Goal: Find contact information: Find contact information

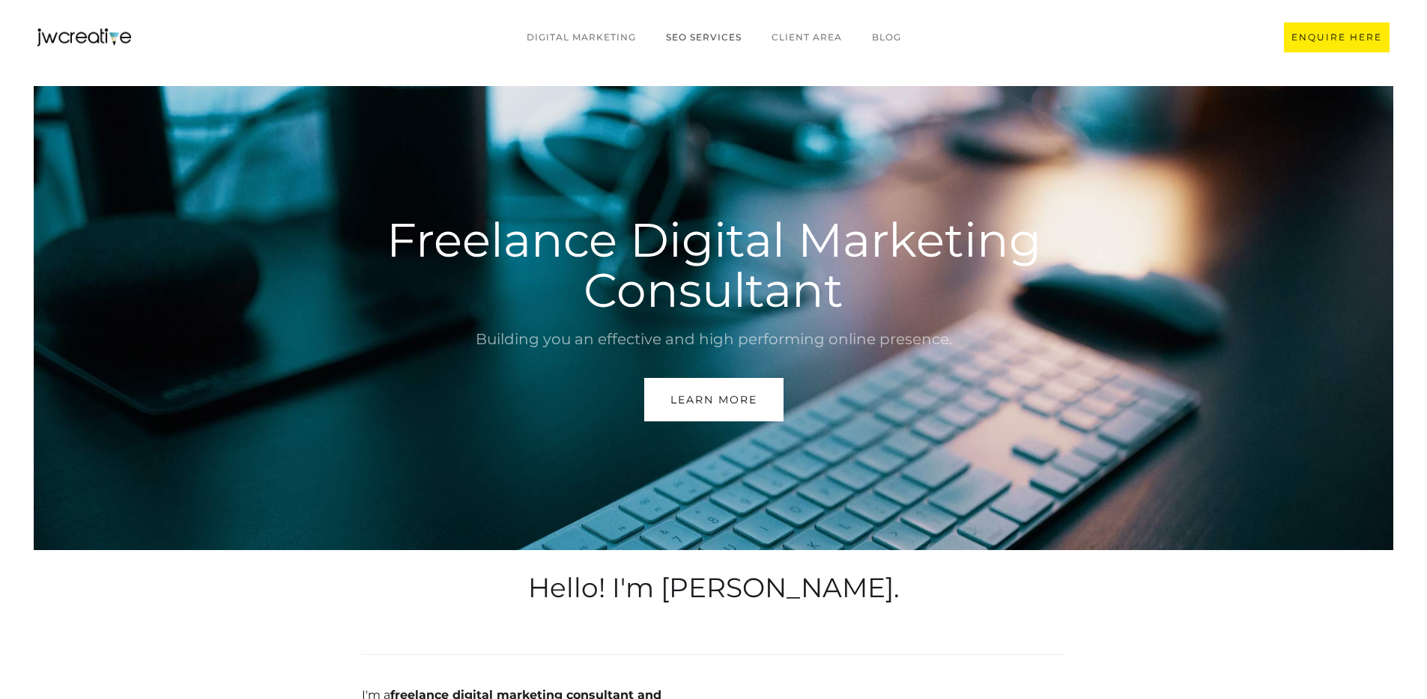
click at [690, 34] on link "SEO Services" at bounding box center [704, 37] width 106 height 28
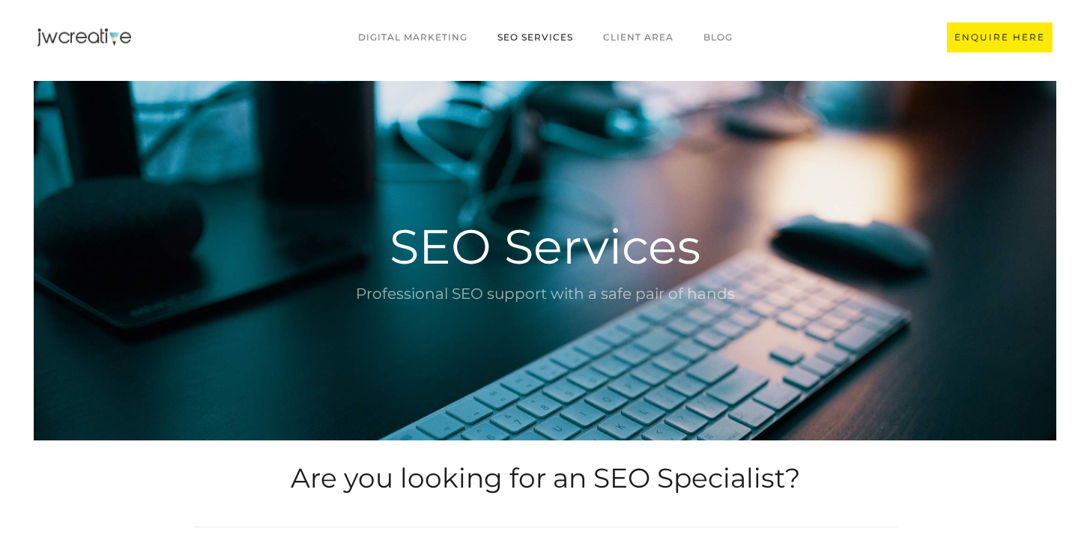
click at [89, 36] on img "home" at bounding box center [84, 37] width 94 height 18
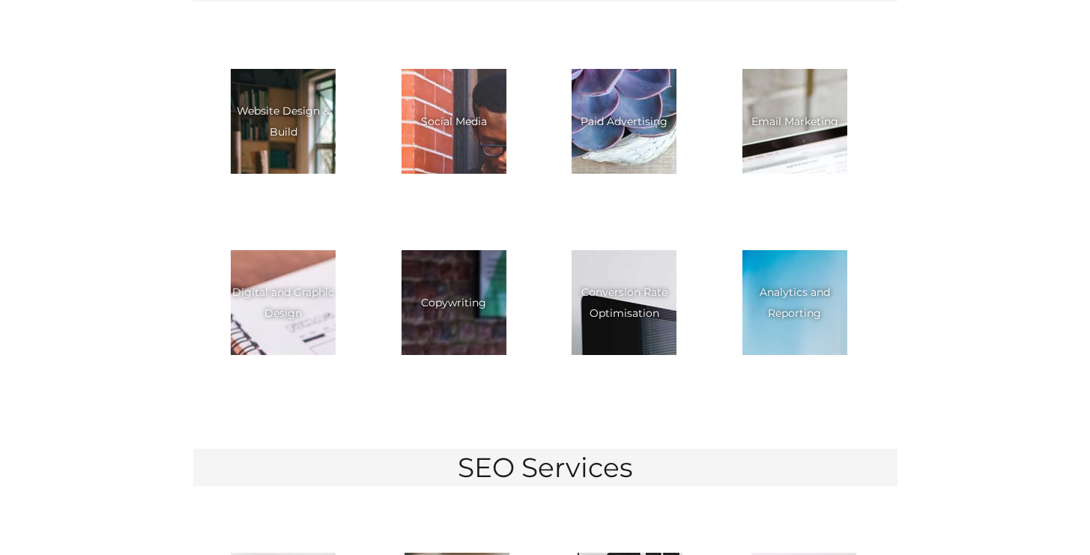
scroll to position [2175, 0]
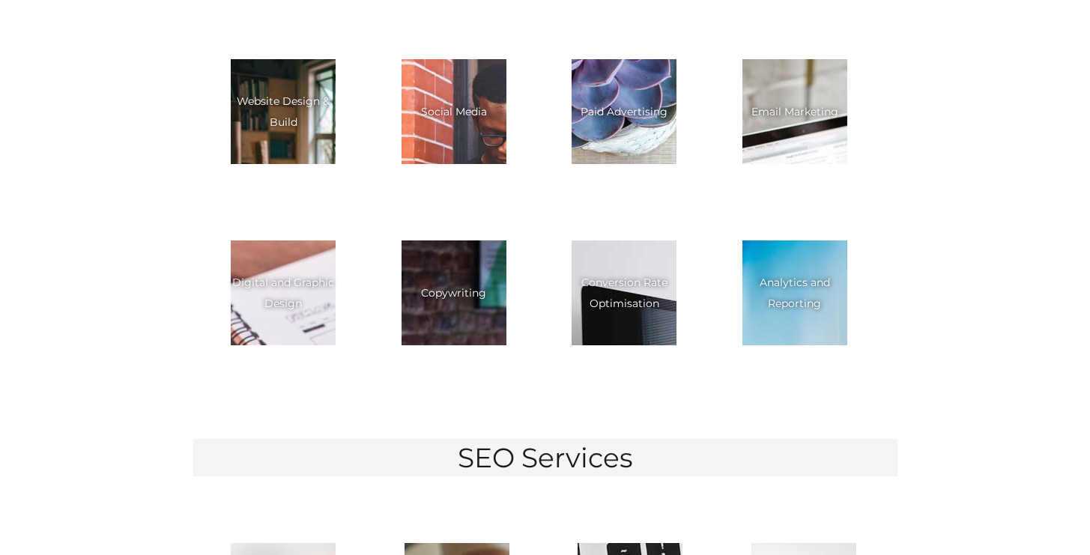
click at [434, 282] on div "Copywriting" at bounding box center [453, 292] width 65 height 21
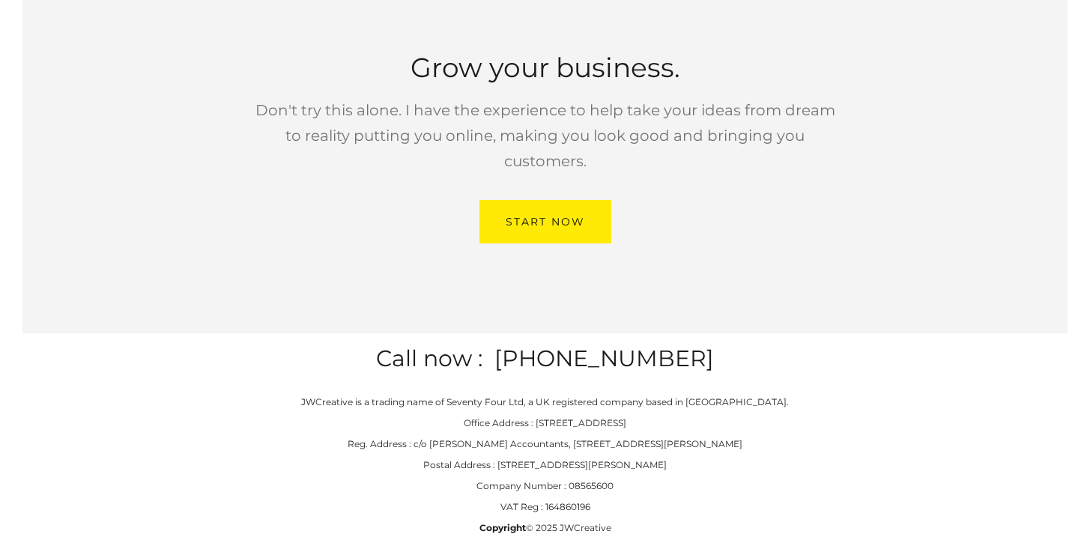
scroll to position [3304, 0]
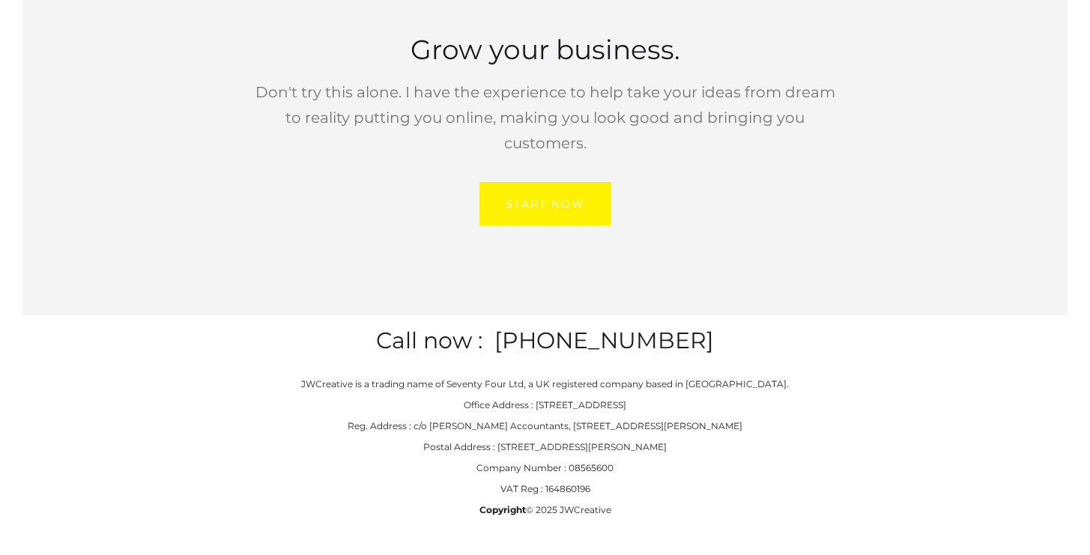
click at [536, 194] on div "Start Now" at bounding box center [544, 203] width 79 height 19
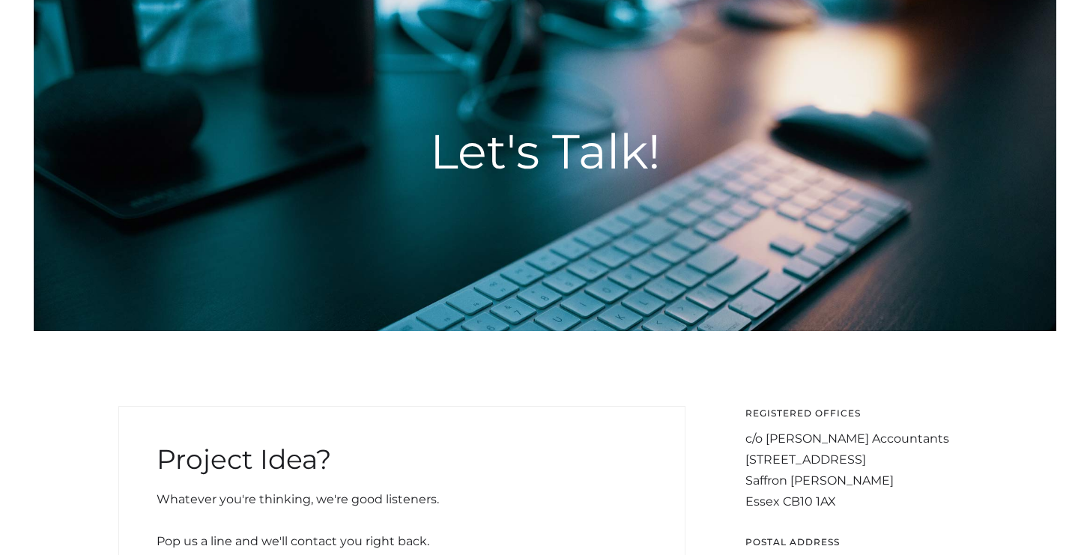
scroll to position [491, 0]
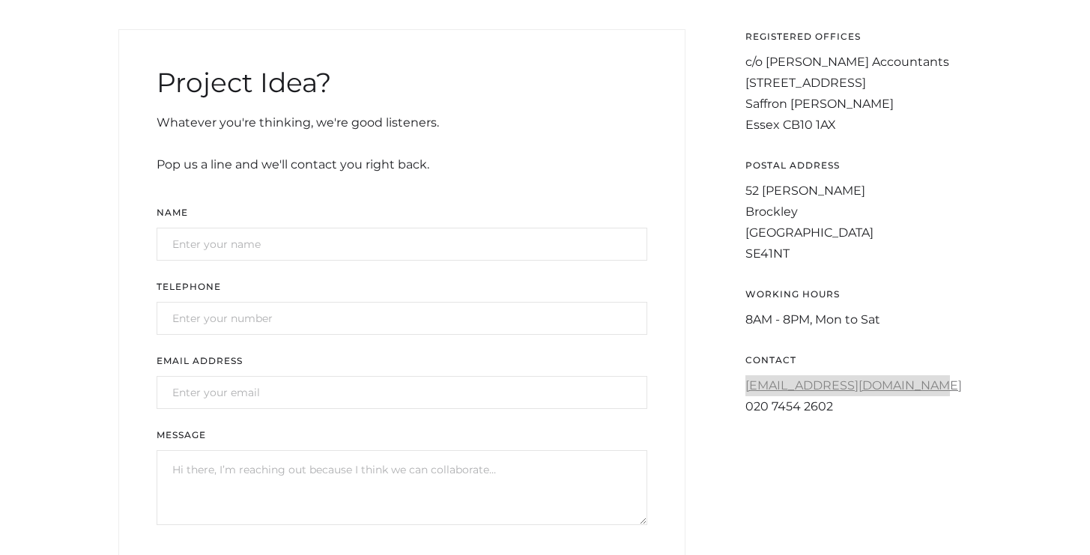
click at [777, 401] on div "020 7454 2602" at bounding box center [858, 406] width 227 height 21
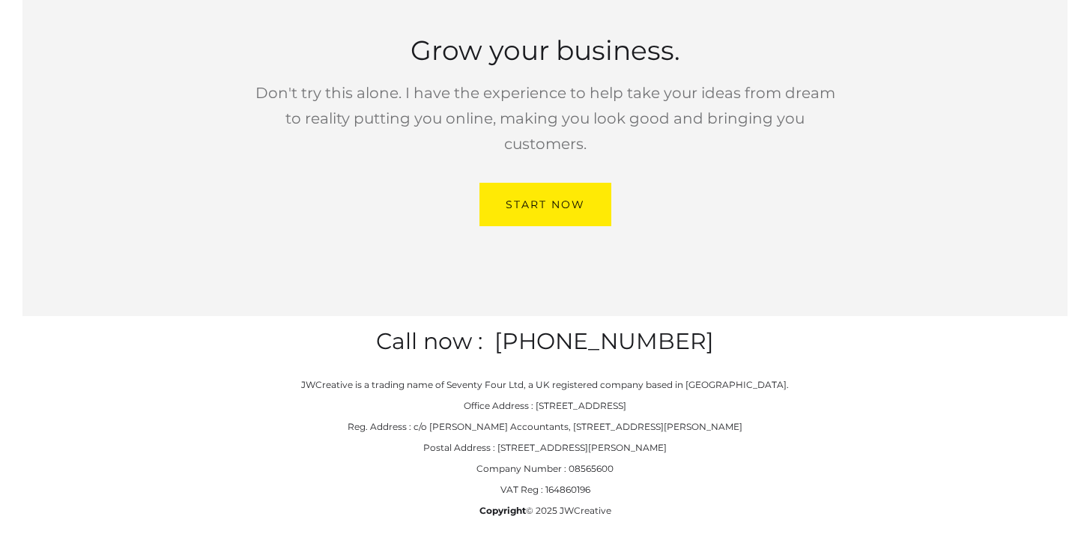
scroll to position [1724, 0]
click at [553, 410] on p "JWCreative is a trading name of Seventy Four Ltd, a UK registered company based…" at bounding box center [544, 447] width 487 height 147
drag, startPoint x: 472, startPoint y: 359, endPoint x: 546, endPoint y: 358, distance: 74.1
click at [546, 374] on p "JWCreative is a trading name of Seventy Four Ltd, a UK registered company based…" at bounding box center [544, 447] width 487 height 147
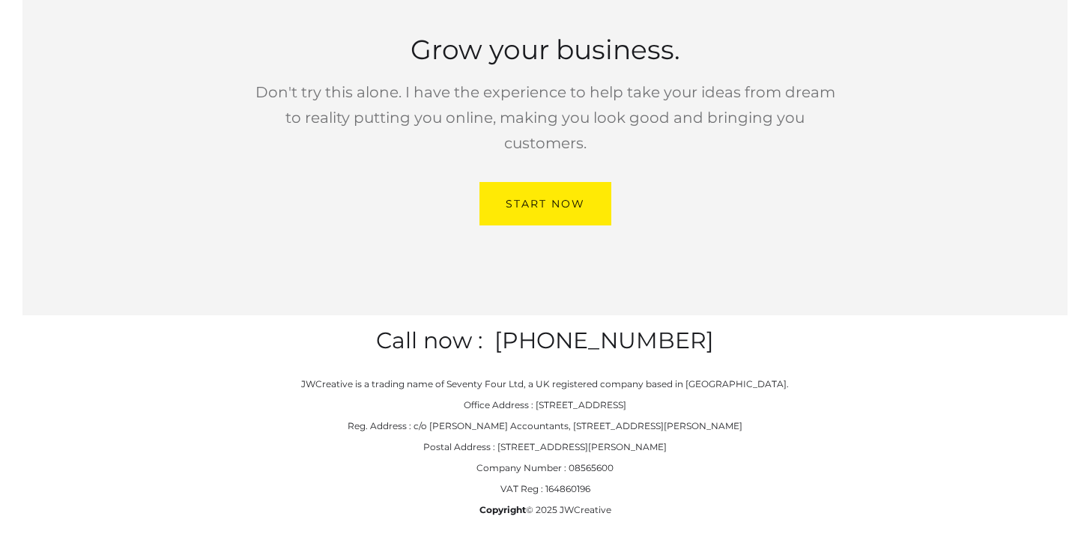
click at [586, 434] on p "JWCreative is a trading name of Seventy Four Ltd, a UK registered company based…" at bounding box center [544, 447] width 487 height 147
copy p "08565600"
click at [239, 359] on div "JWCreative is a trading name of Seventy Four Ltd, a UK registered company based…" at bounding box center [545, 470] width 854 height 222
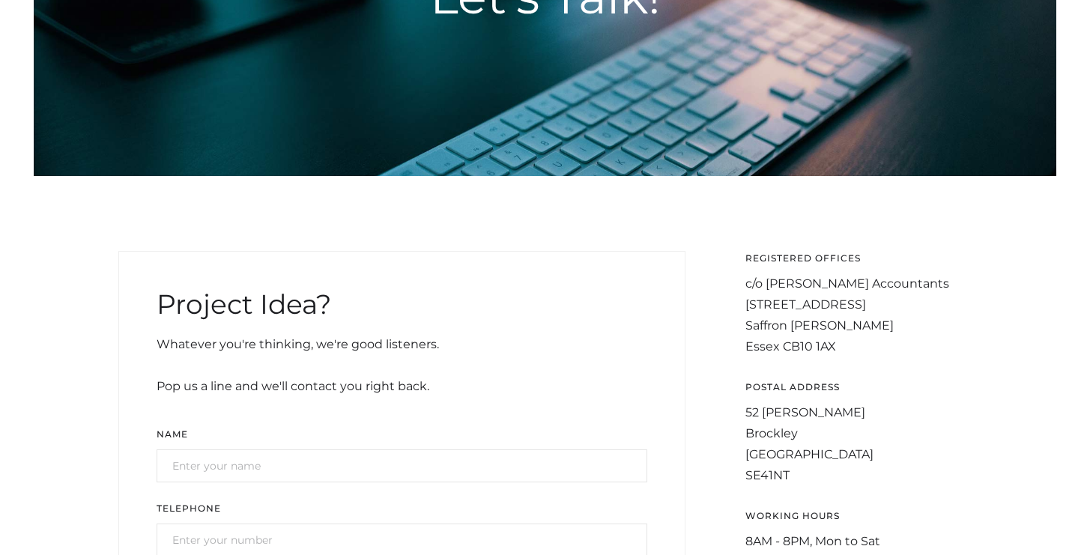
scroll to position [0, 0]
